Goal: Task Accomplishment & Management: Use online tool/utility

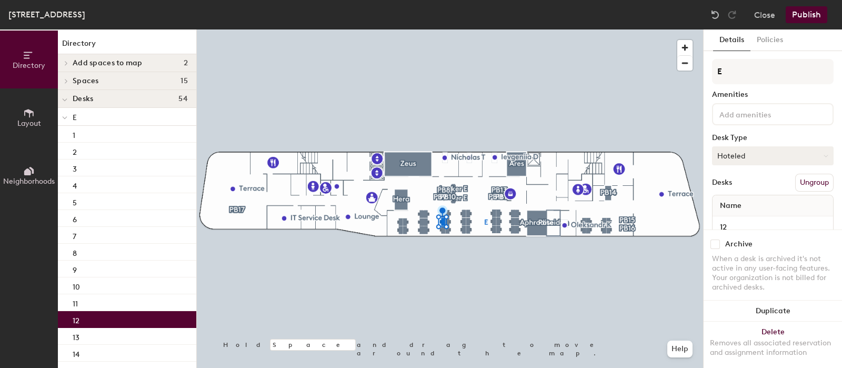
click at [741, 154] on button "Hoteled" at bounding box center [773, 155] width 122 height 19
click at [742, 183] on div "Assigned" at bounding box center [765, 189] width 105 height 16
click at [804, 16] on button "Publish" at bounding box center [807, 14] width 42 height 17
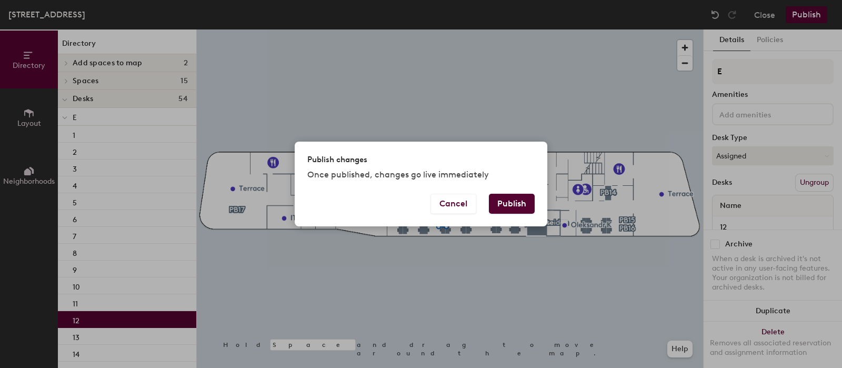
click at [521, 201] on button "Publish" at bounding box center [512, 204] width 46 height 20
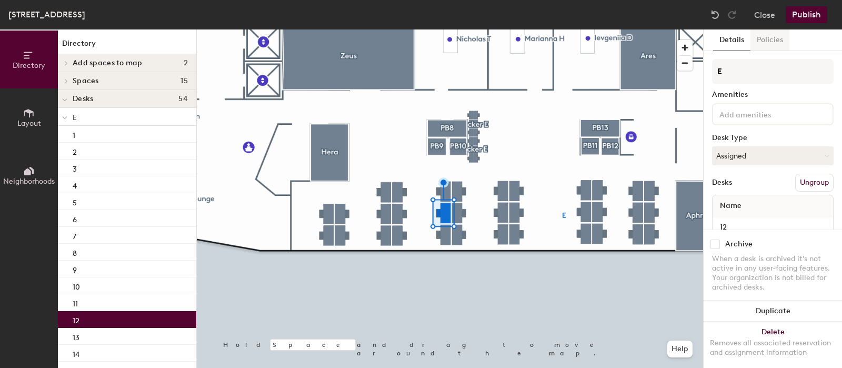
click at [763, 38] on button "Policies" at bounding box center [770, 40] width 39 height 22
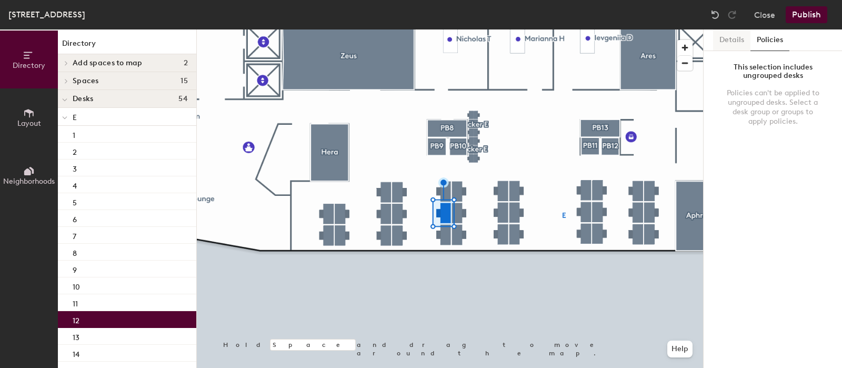
click at [721, 42] on button "Details" at bounding box center [731, 40] width 37 height 22
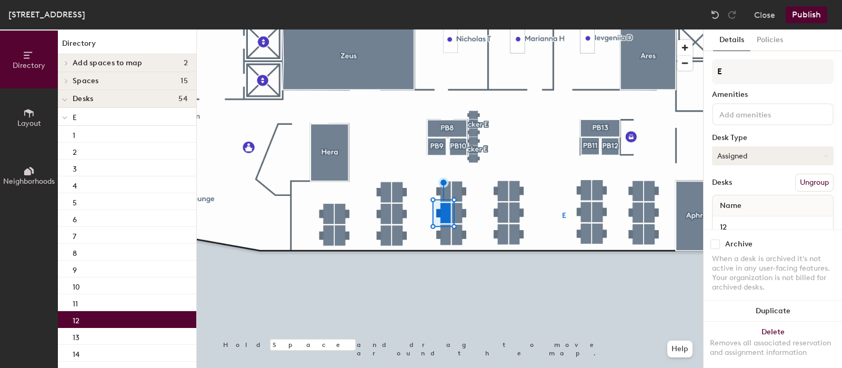
click at [736, 149] on button "Assigned" at bounding box center [773, 155] width 122 height 19
click at [806, 10] on button "Publish" at bounding box center [807, 14] width 42 height 17
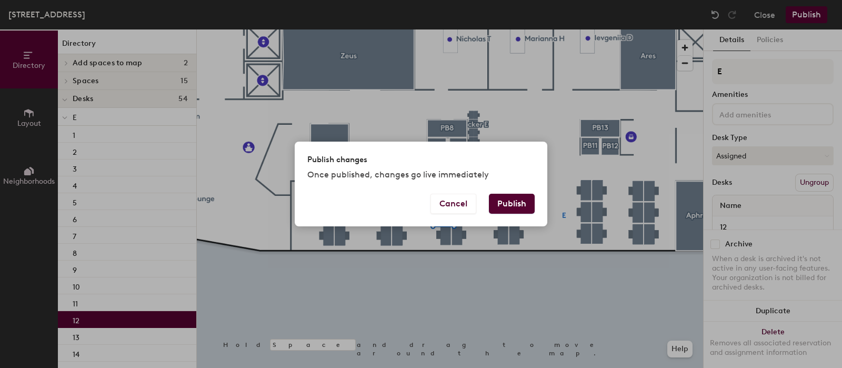
click at [523, 206] on button "Publish" at bounding box center [512, 204] width 46 height 20
